Goal: Information Seeking & Learning: Learn about a topic

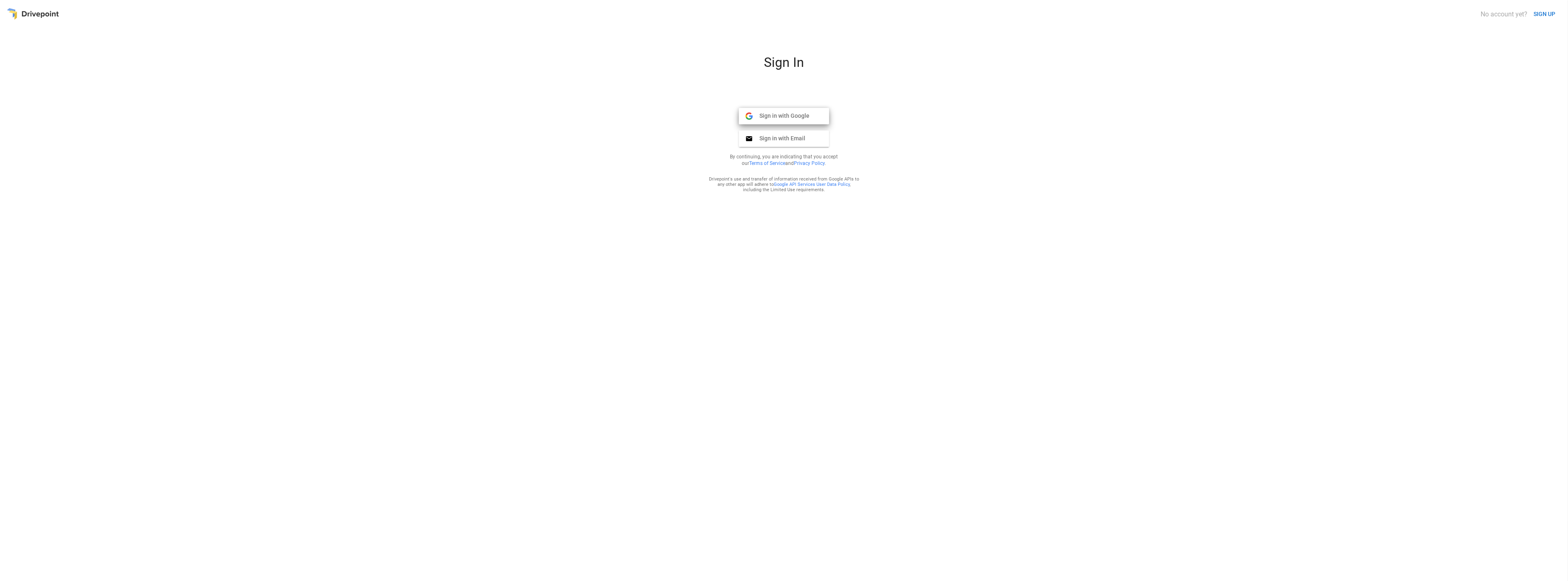
click at [792, 113] on span "Sign in with Google" at bounding box center [781, 116] width 57 height 8
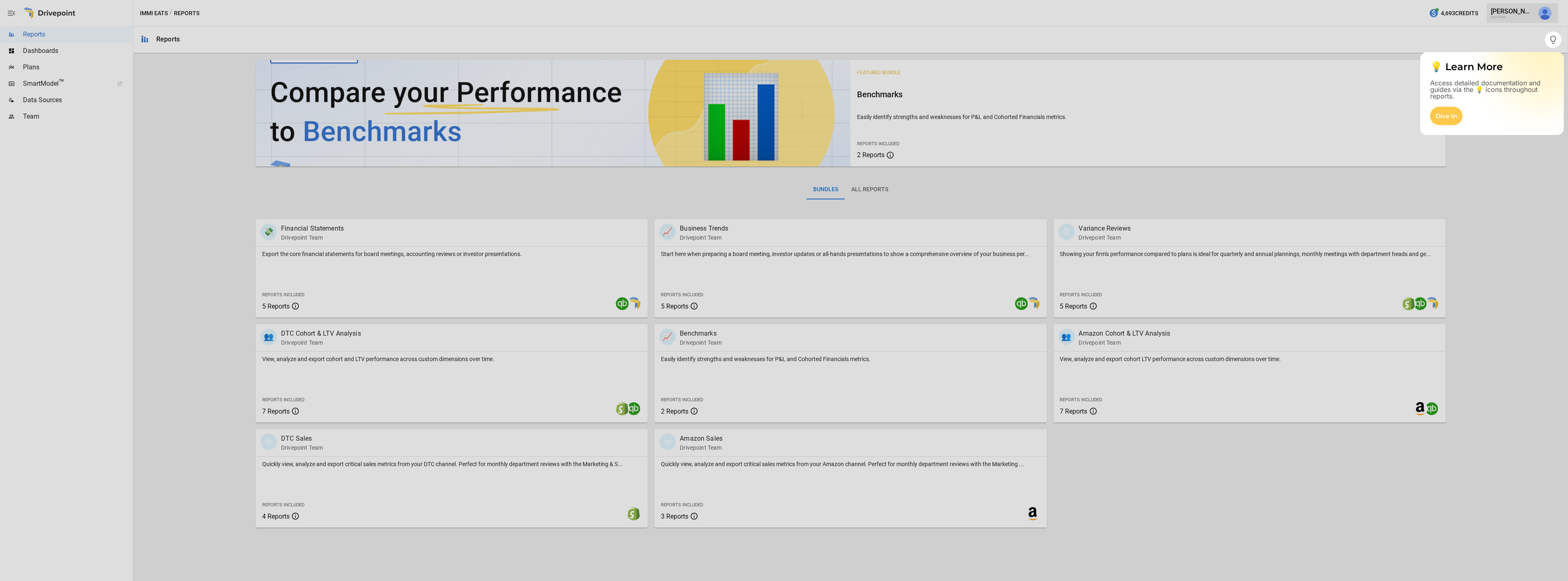
click at [711, 372] on div at bounding box center [784, 315] width 1568 height 533
click at [1448, 115] on div "Dive In" at bounding box center [1446, 116] width 32 height 19
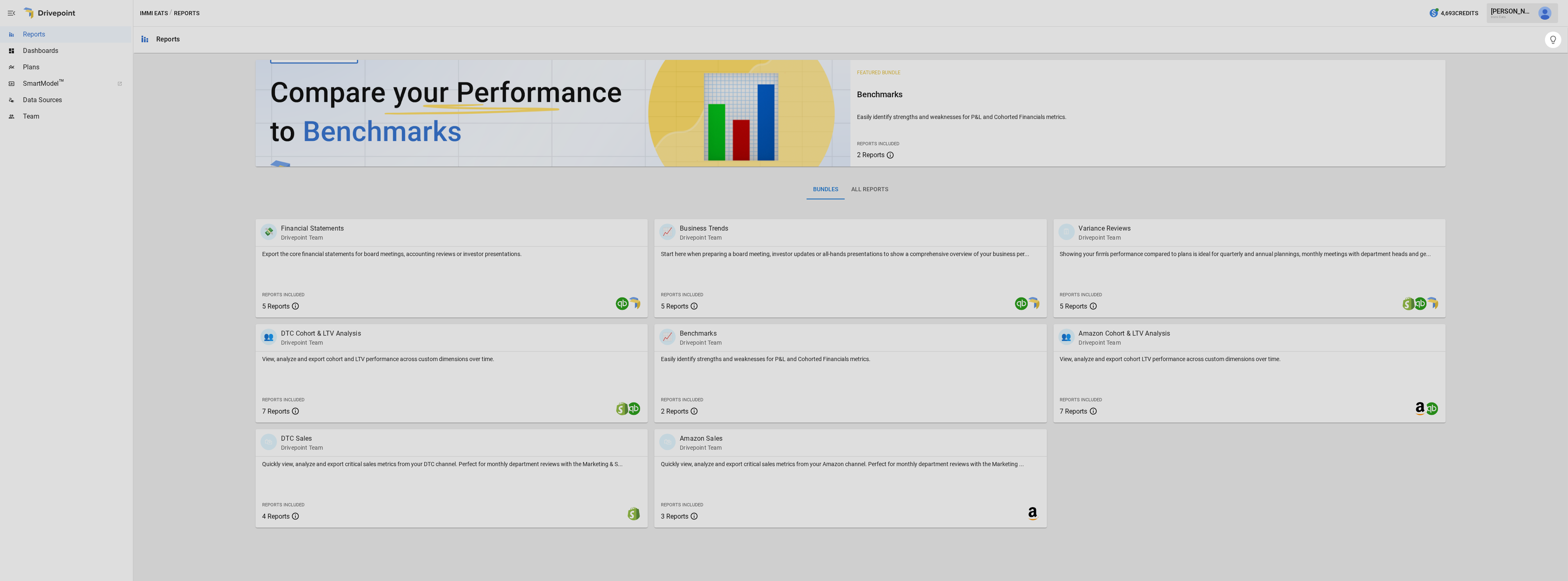
click at [1483, 145] on div at bounding box center [784, 315] width 1568 height 533
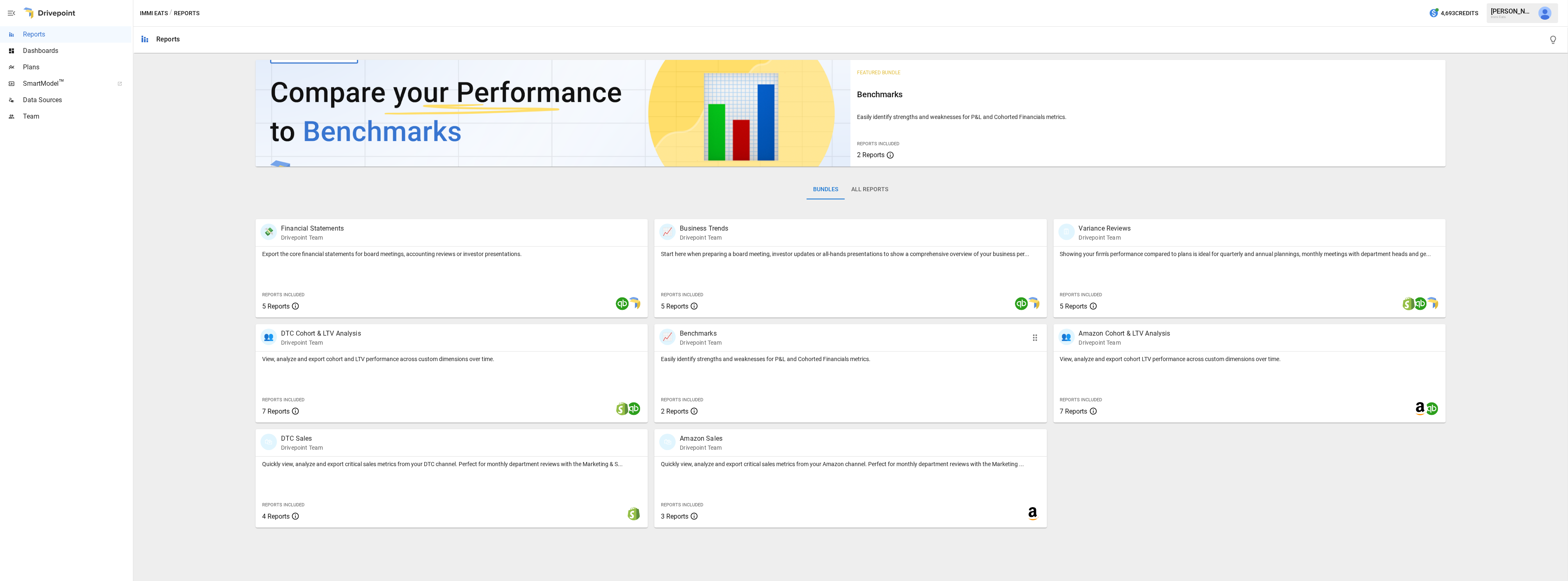
click at [775, 363] on div "Easily identify strengths and weaknesses for P&L and Cohorted Financials metric…" at bounding box center [850, 387] width 392 height 71
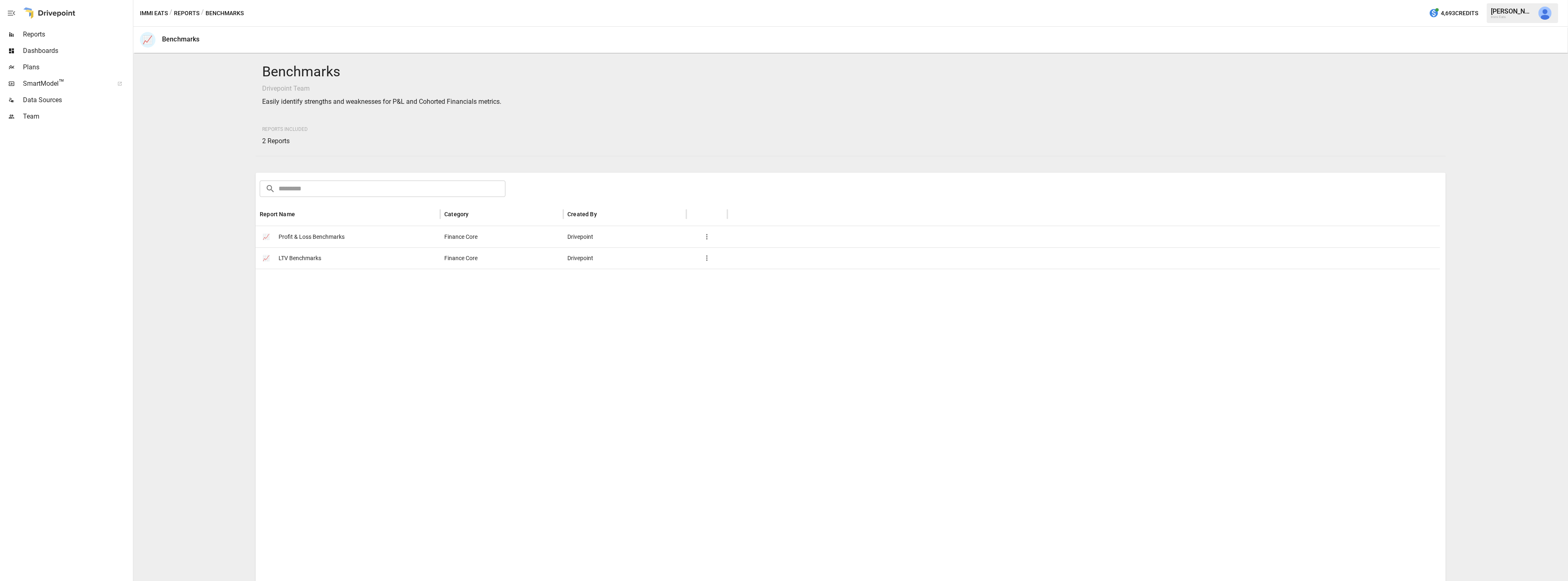
click at [336, 241] on span "Profit & Loss Benchmarks" at bounding box center [310, 236] width 66 height 21
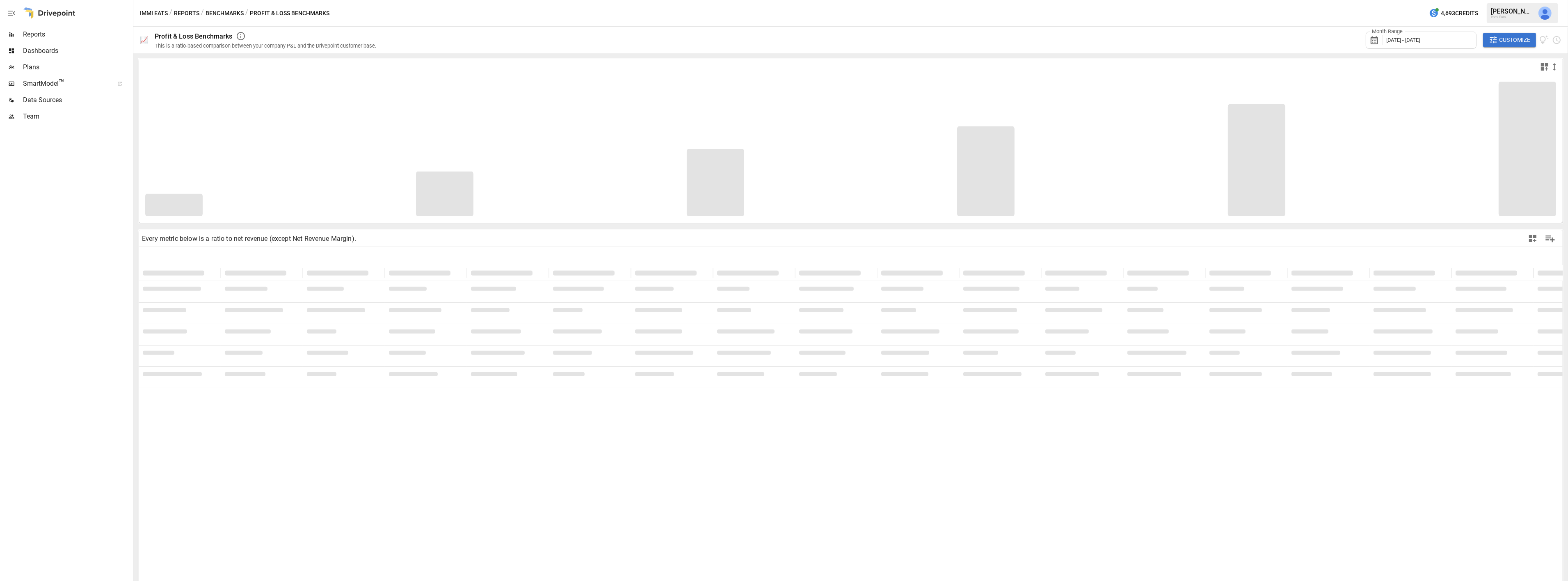
type input "**********"
